Goal: Task Accomplishment & Management: Use online tool/utility

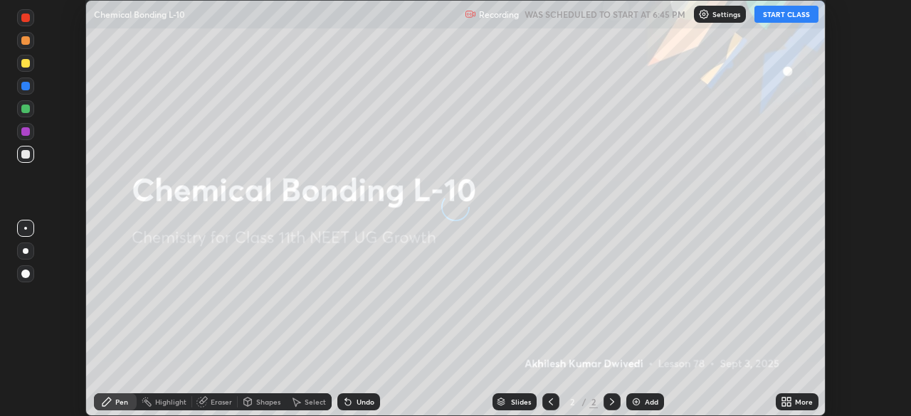
scroll to position [416, 911]
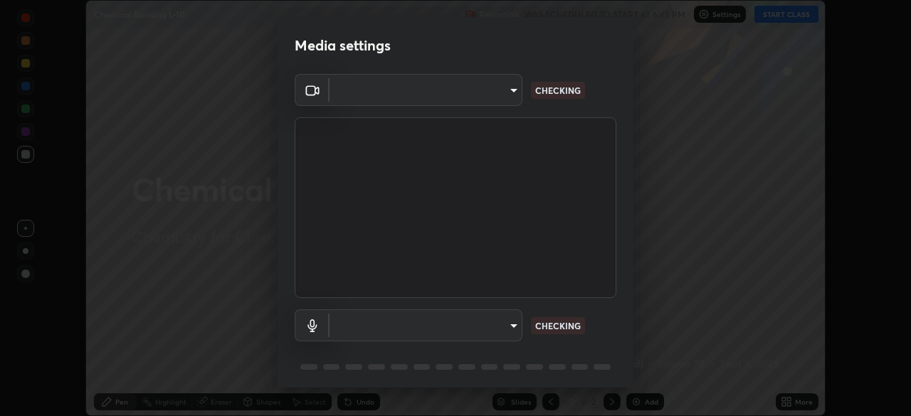
type input "e68af464f7f9ec2662c8dd58f0462b2d9bd4a3adfc91c634b4d9ed550f7d79d6"
click at [352, 325] on body "Erase all Chemical Bonding L-10 Recording WAS SCHEDULED TO START AT 6:45 PM Set…" at bounding box center [455, 208] width 911 height 416
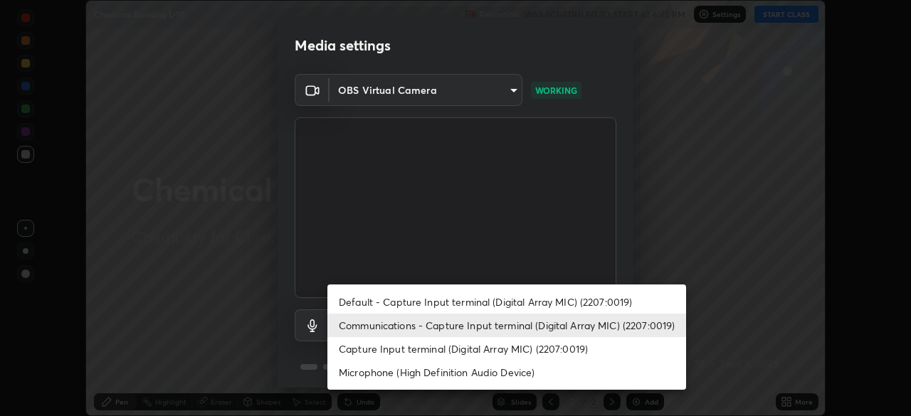
click at [363, 300] on li "Default - Capture Input terminal (Digital Array MIC) (2207:0019)" at bounding box center [506, 301] width 359 height 23
type input "default"
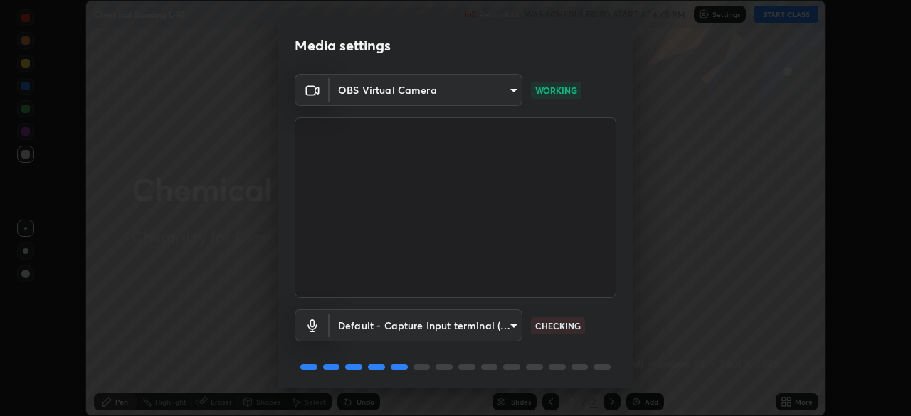
scroll to position [51, 0]
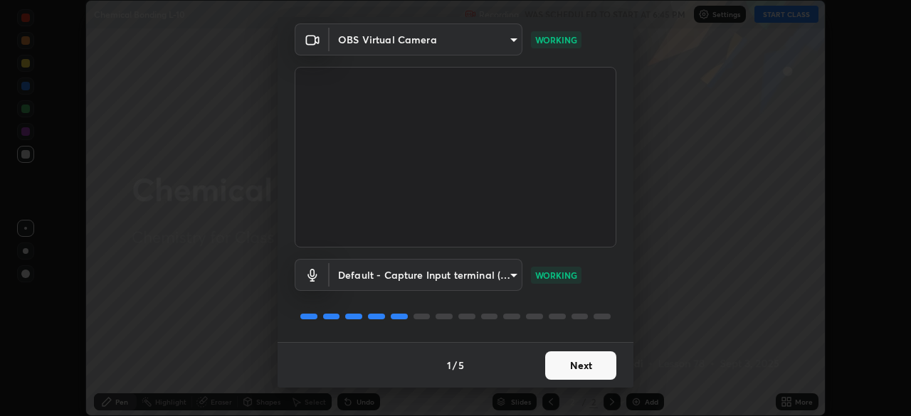
click at [582, 362] on button "Next" at bounding box center [580, 366] width 71 height 28
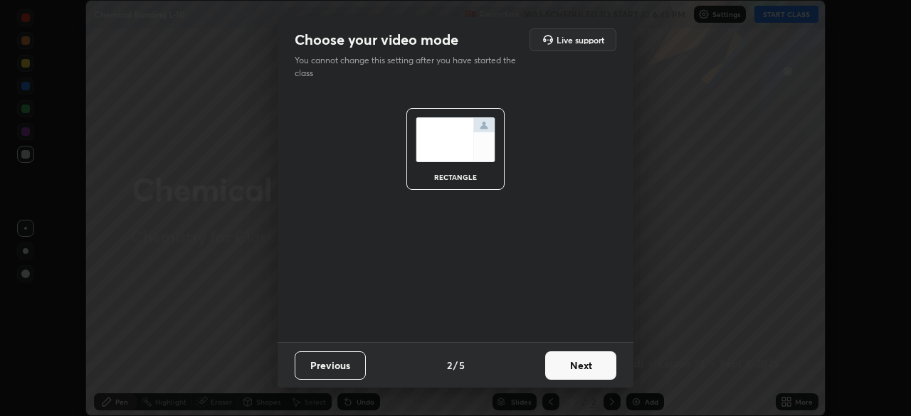
scroll to position [0, 0]
click at [585, 364] on button "Next" at bounding box center [580, 366] width 71 height 28
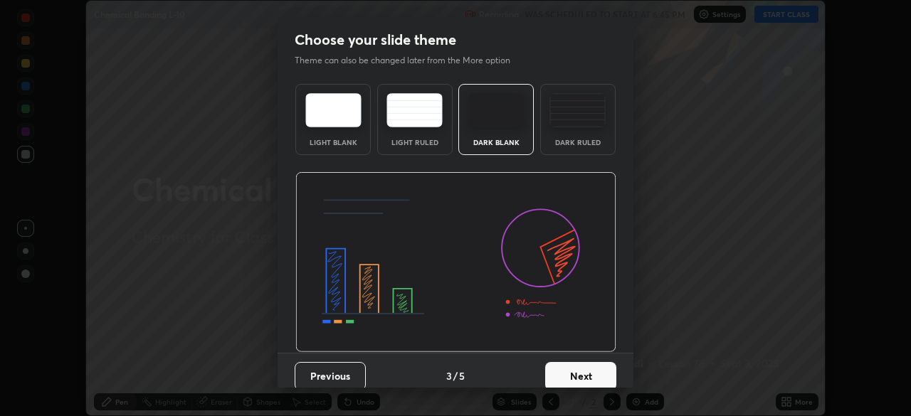
click at [592, 372] on button "Next" at bounding box center [580, 376] width 71 height 28
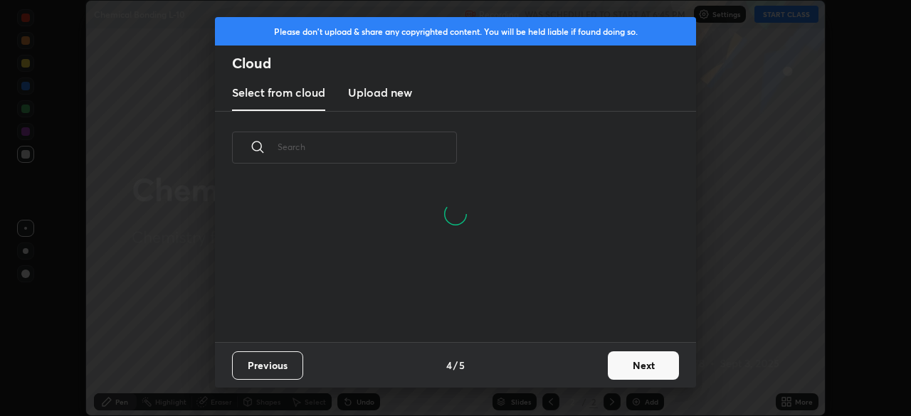
scroll to position [158, 457]
click at [651, 360] on button "Next" at bounding box center [643, 366] width 71 height 28
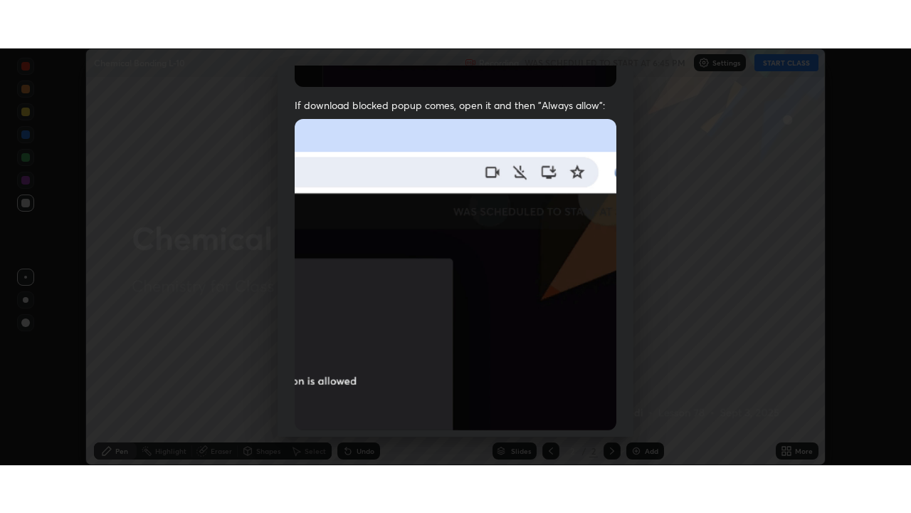
scroll to position [341, 0]
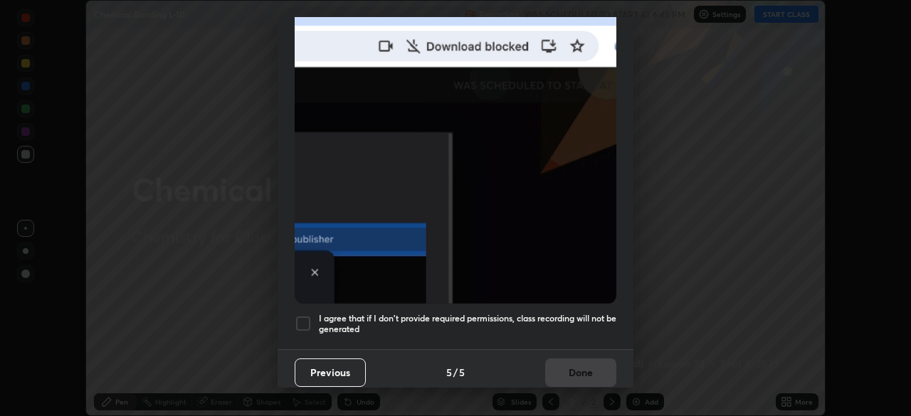
click at [304, 318] on div at bounding box center [303, 323] width 17 height 17
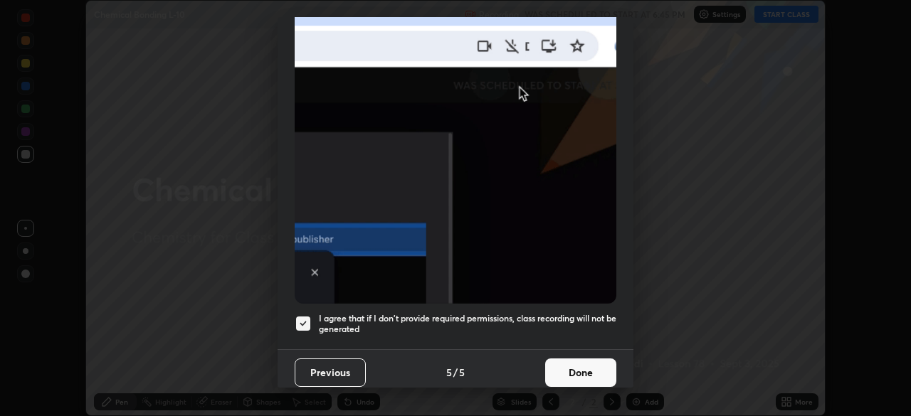
click at [582, 361] on button "Done" at bounding box center [580, 373] width 71 height 28
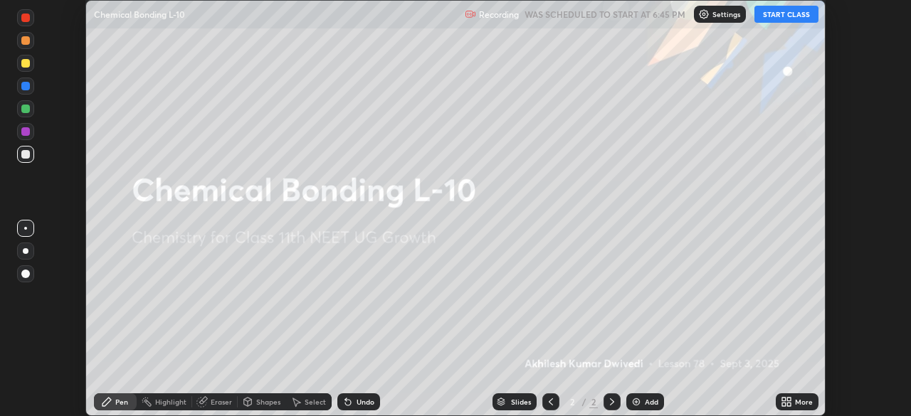
click at [784, 399] on icon at bounding box center [784, 400] width 4 height 4
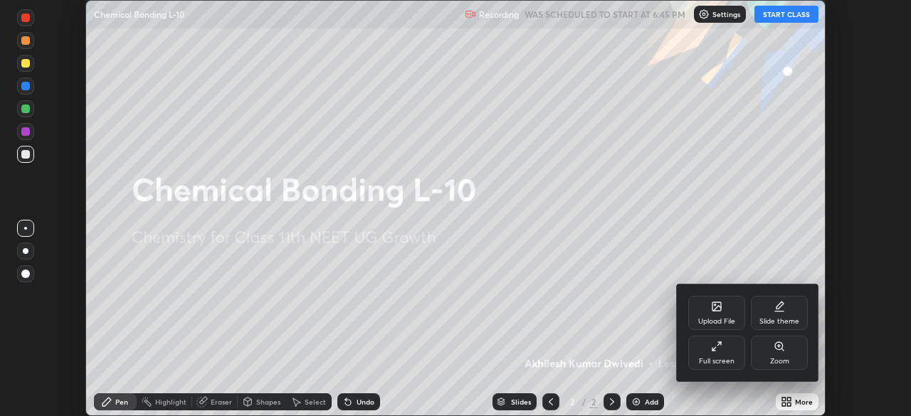
click at [717, 343] on icon at bounding box center [716, 346] width 11 height 11
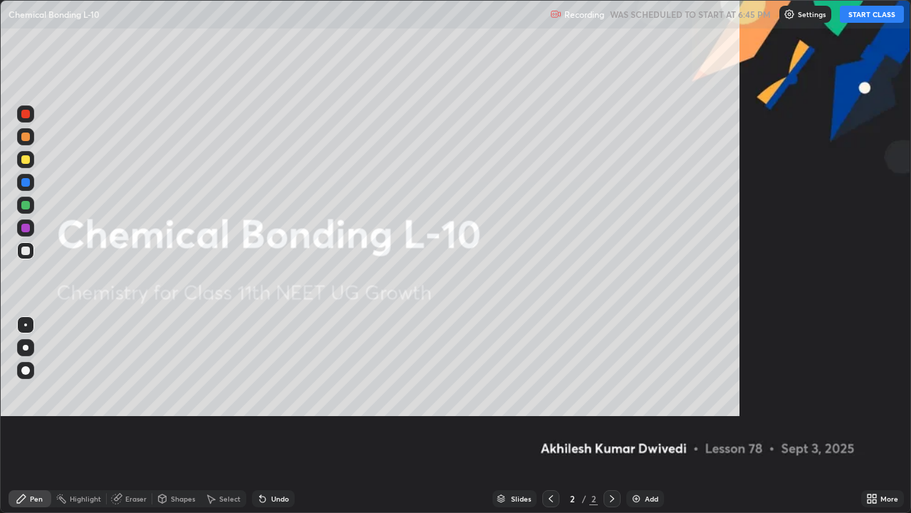
scroll to position [513, 911]
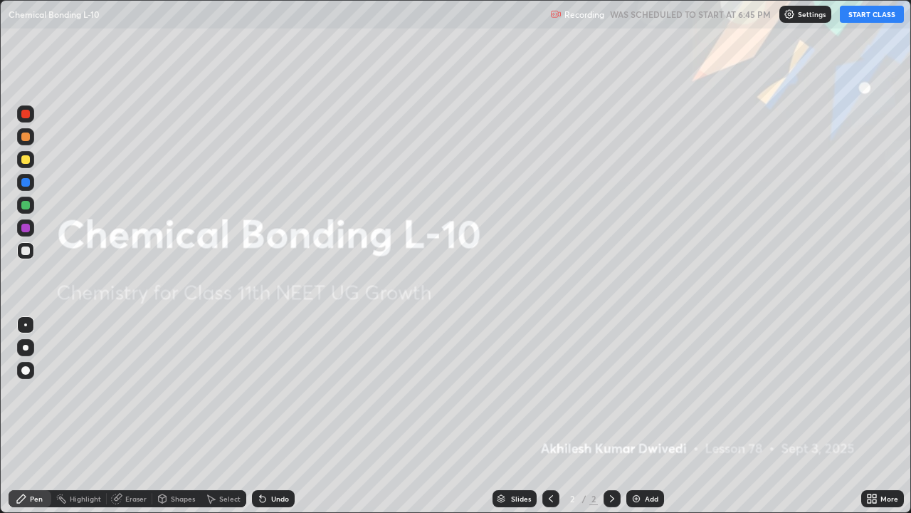
click at [636, 416] on img at bounding box center [636, 498] width 11 height 11
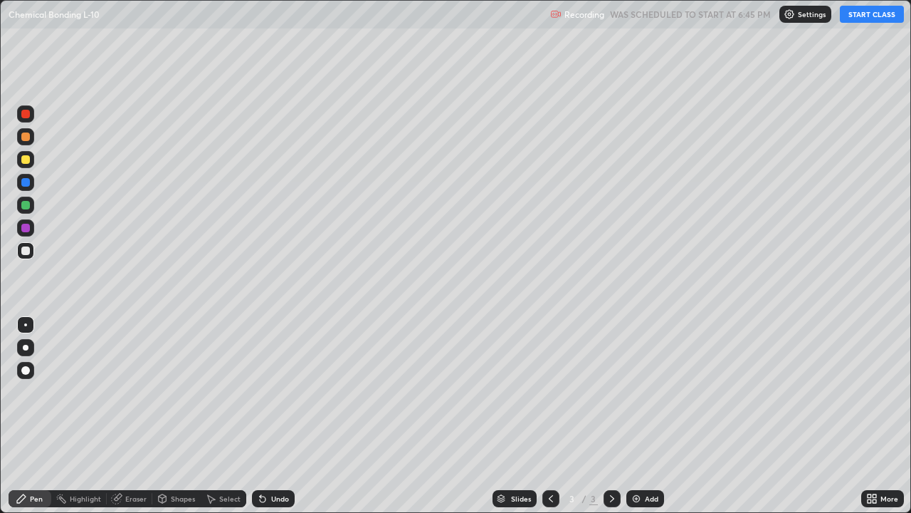
click at [866, 14] on button "START CLASS" at bounding box center [872, 14] width 64 height 17
click at [633, 416] on img at bounding box center [636, 498] width 11 height 11
click at [634, 416] on img at bounding box center [636, 498] width 11 height 11
click at [631, 416] on img at bounding box center [636, 498] width 11 height 11
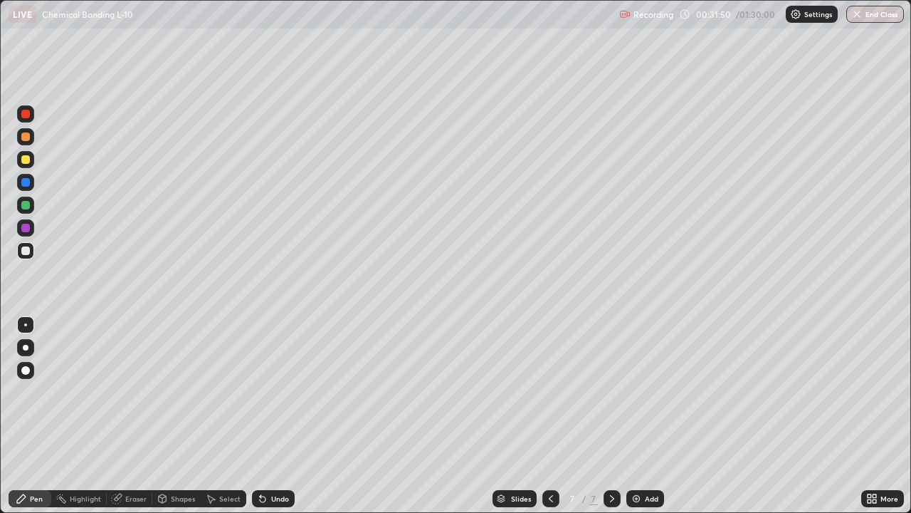
click at [634, 416] on div "Add" at bounding box center [645, 498] width 38 height 17
click at [634, 416] on img at bounding box center [636, 498] width 11 height 11
click at [636, 416] on img at bounding box center [636, 498] width 11 height 11
click at [634, 416] on div "Add" at bounding box center [645, 498] width 38 height 17
click at [130, 416] on div "Eraser" at bounding box center [135, 498] width 21 height 7
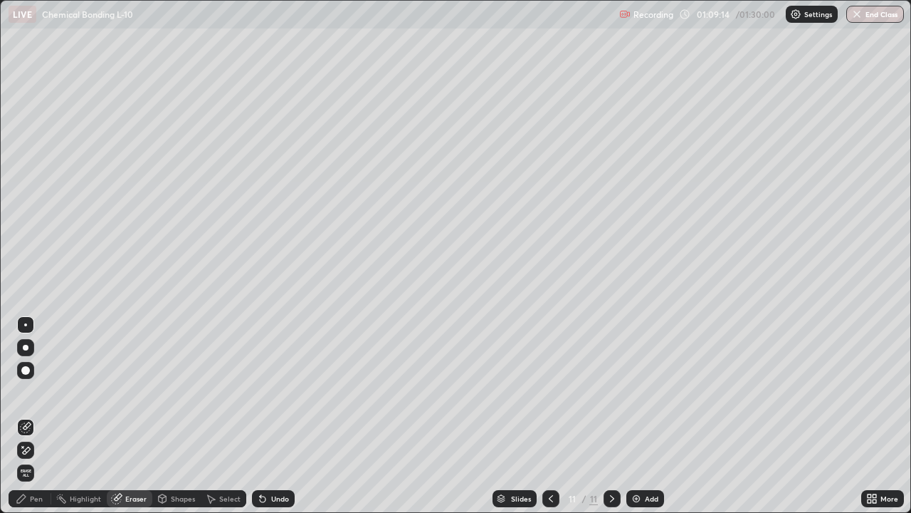
click at [41, 416] on div "Pen" at bounding box center [36, 498] width 13 height 7
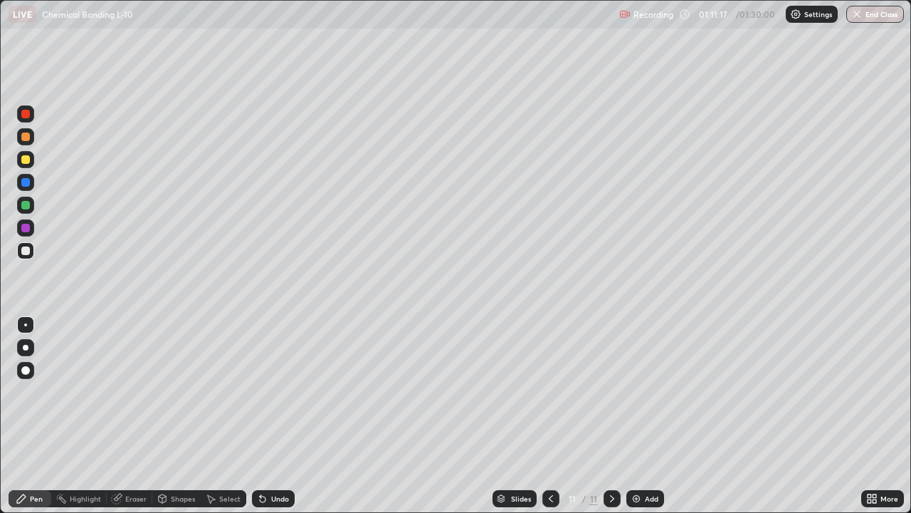
click at [636, 416] on img at bounding box center [636, 498] width 11 height 11
click at [639, 416] on img at bounding box center [636, 498] width 11 height 11
click at [878, 15] on button "End Class" at bounding box center [875, 14] width 58 height 17
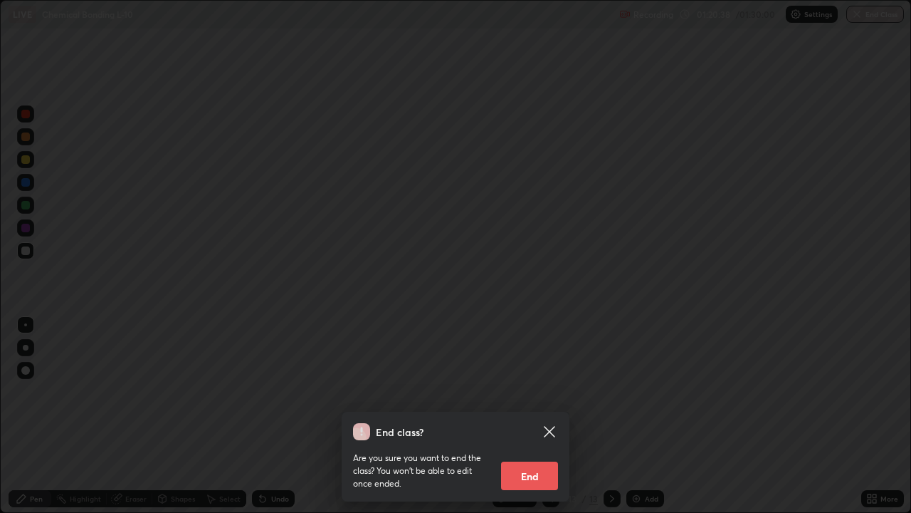
click at [533, 416] on button "End" at bounding box center [529, 475] width 57 height 28
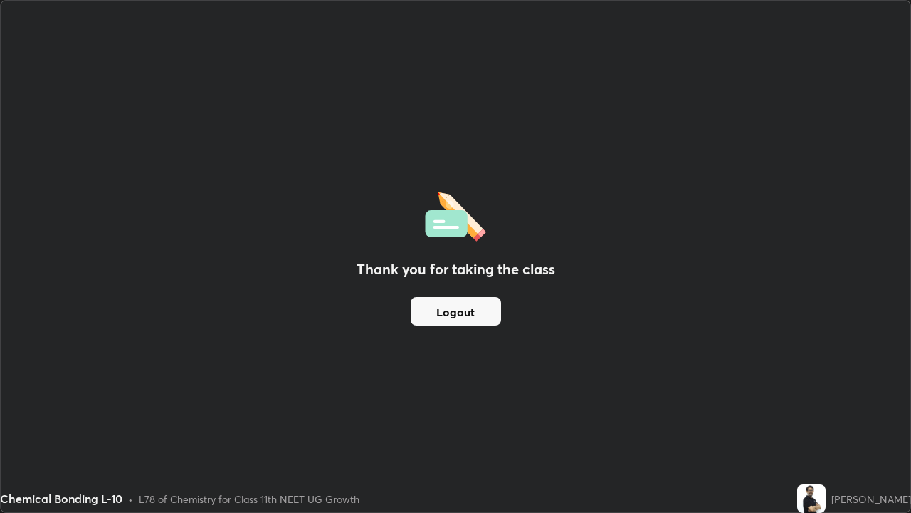
click at [475, 306] on button "Logout" at bounding box center [456, 311] width 90 height 28
